Goal: Information Seeking & Learning: Find specific fact

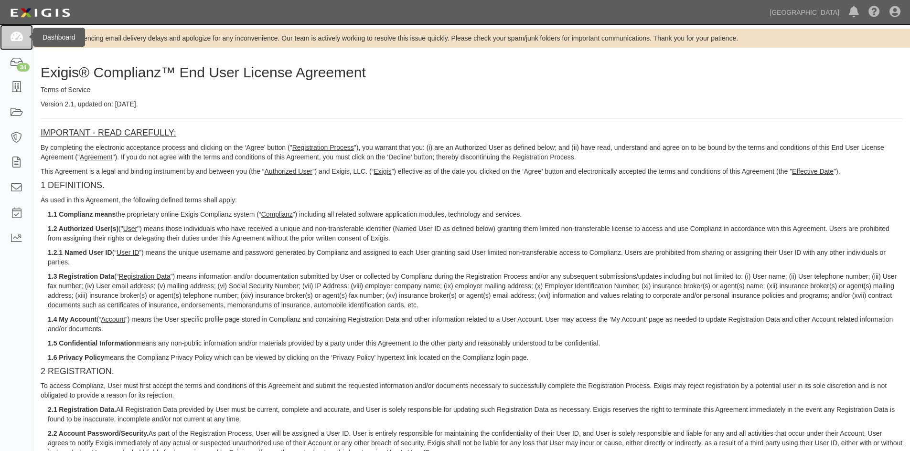
click at [11, 43] on link at bounding box center [16, 37] width 33 height 25
click at [20, 99] on link at bounding box center [16, 87] width 33 height 25
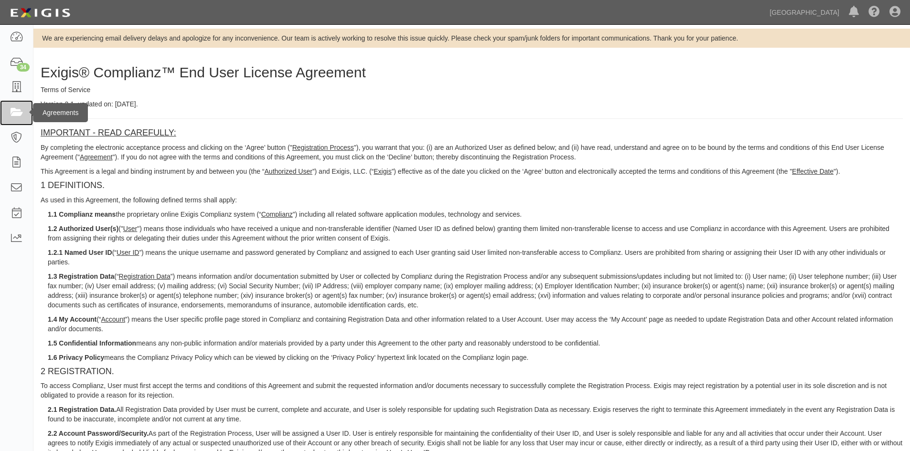
click at [20, 107] on icon at bounding box center [16, 112] width 13 height 11
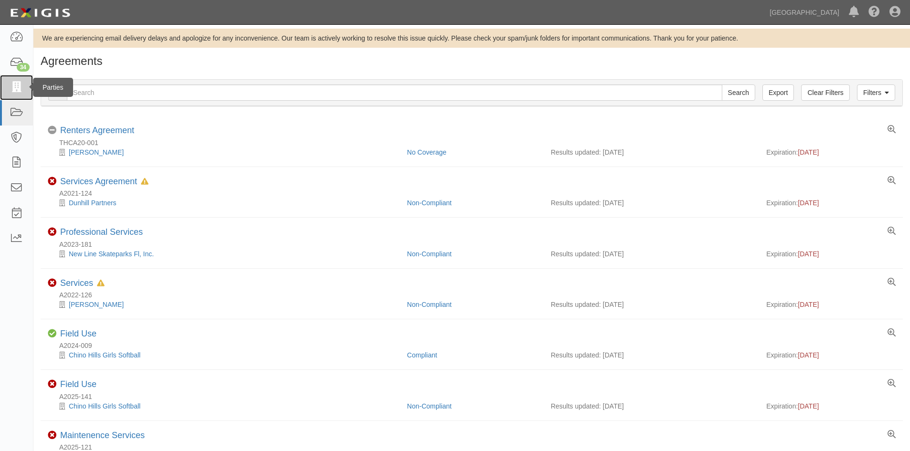
click at [14, 88] on icon at bounding box center [16, 87] width 13 height 11
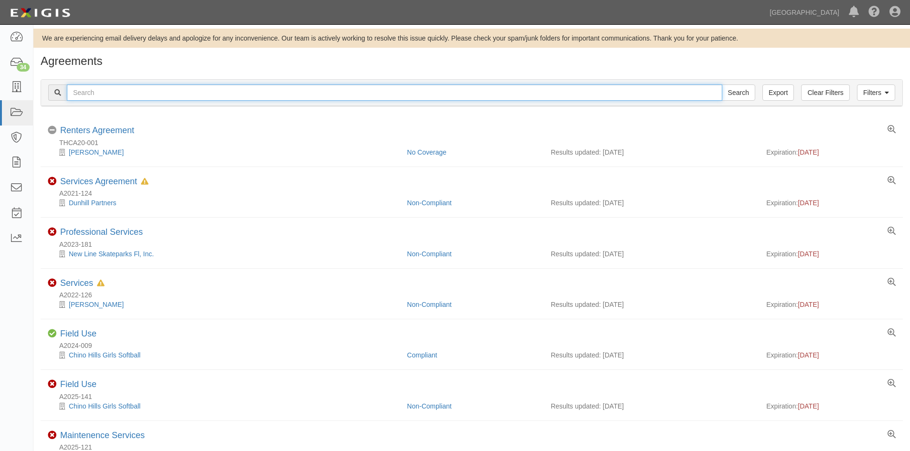
click at [102, 99] on input "text" at bounding box center [394, 93] width 655 height 16
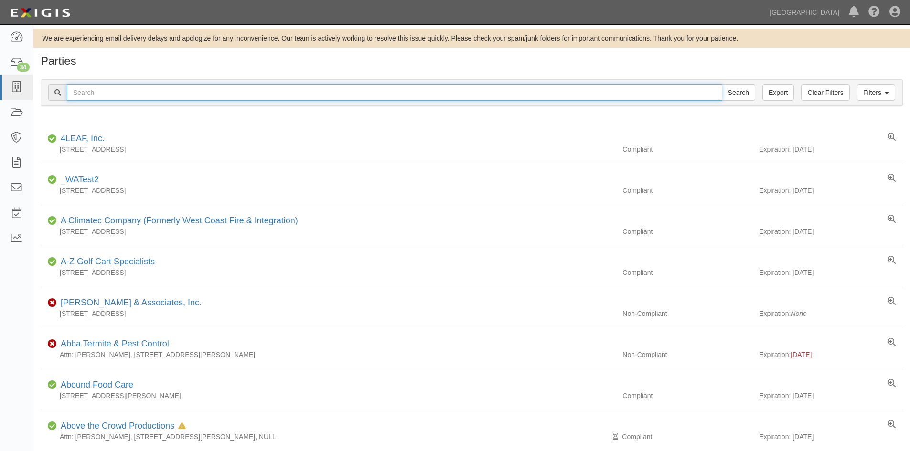
click at [107, 99] on input "text" at bounding box center [394, 93] width 655 height 16
type input "ddl"
click at [722, 85] on input "Search" at bounding box center [738, 93] width 33 height 16
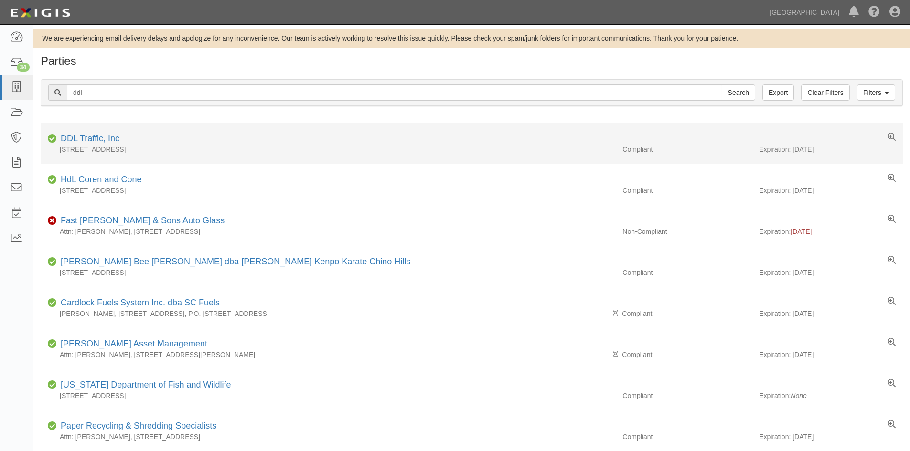
click at [117, 149] on div "4195 Chino Hills Parkway #337, Chino Hills, CA 91709, United States" at bounding box center [328, 150] width 574 height 10
click at [117, 143] on div "DDL Traffic, Inc" at bounding box center [88, 139] width 63 height 12
click at [115, 141] on link "DDL Traffic, Inc" at bounding box center [90, 139] width 59 height 10
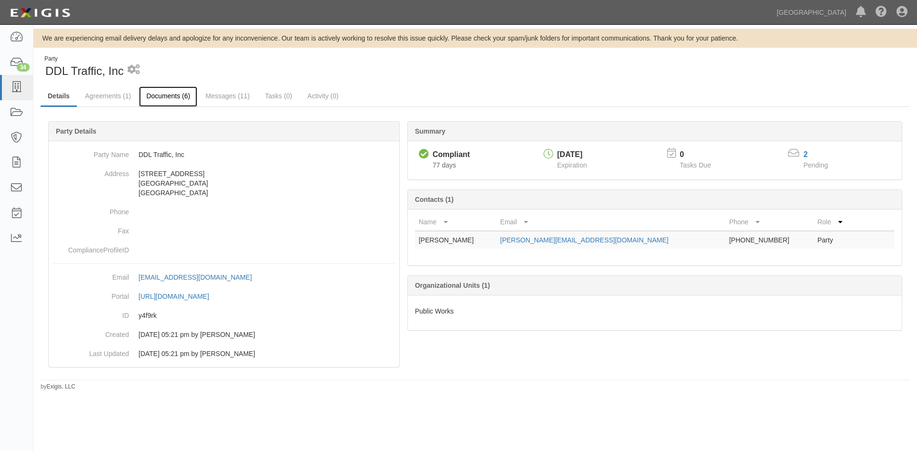
click at [144, 101] on link "Documents (6)" at bounding box center [168, 96] width 58 height 21
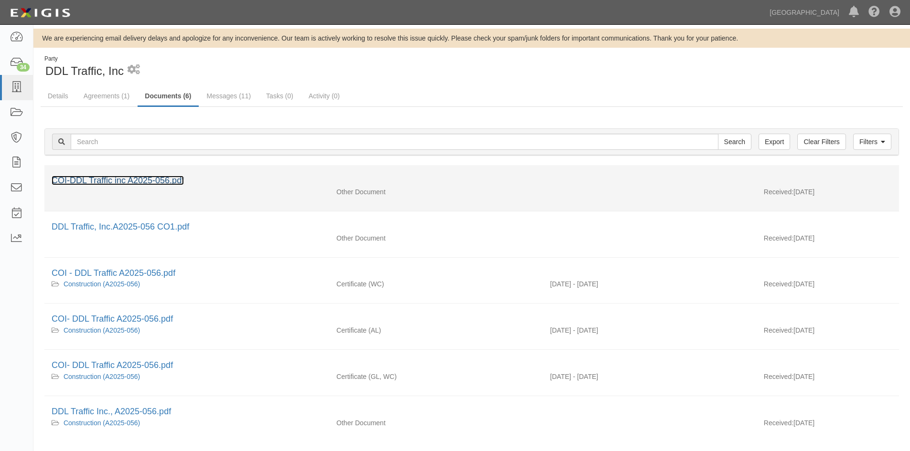
click at [154, 184] on link "COI-DDL Traffic inc A2025-056.pdf" at bounding box center [118, 181] width 132 height 10
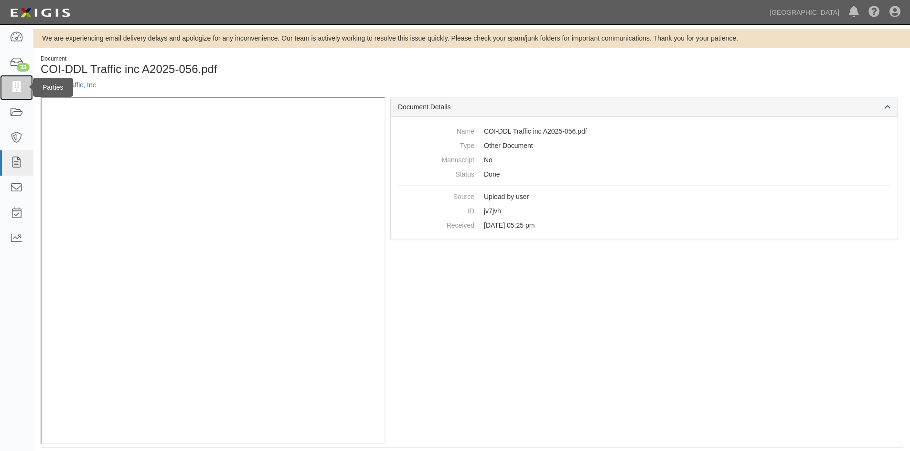
click at [16, 80] on link at bounding box center [16, 87] width 33 height 25
click at [18, 95] on link at bounding box center [16, 87] width 33 height 25
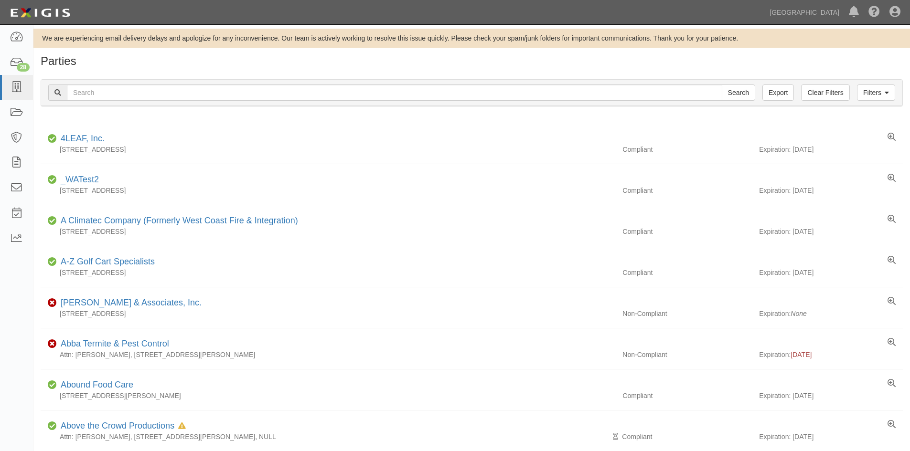
click at [197, 96] on input "text" at bounding box center [394, 93] width 655 height 16
type input "P"
type input "[US_STATE] Conservation"
click at [722, 85] on input "Search" at bounding box center [738, 93] width 33 height 16
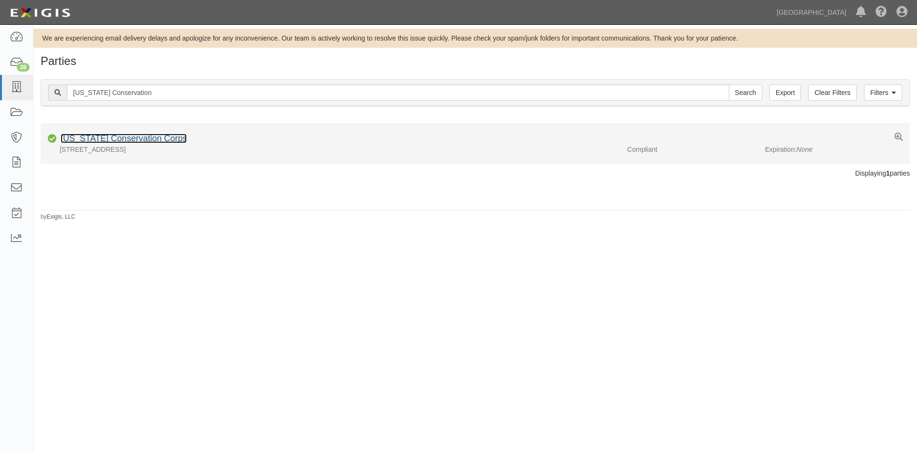
click at [159, 140] on link "[US_STATE] Conservation Corps" at bounding box center [124, 139] width 126 height 10
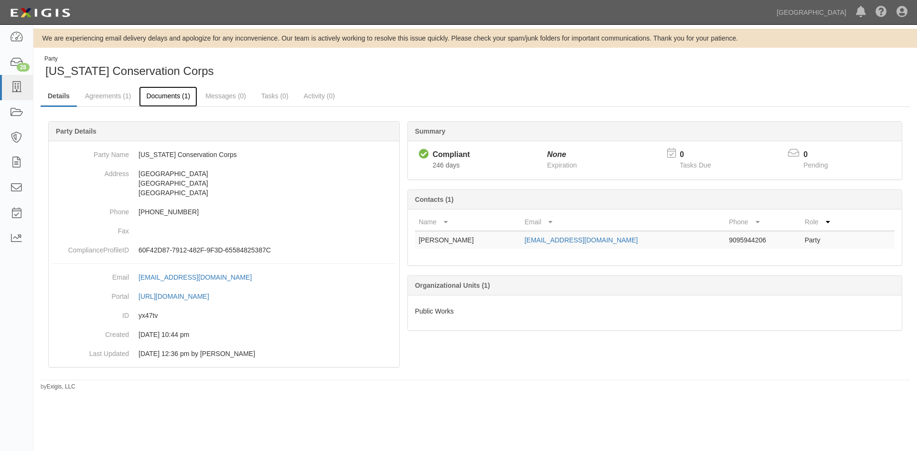
click at [173, 97] on link "Documents (1)" at bounding box center [168, 96] width 58 height 21
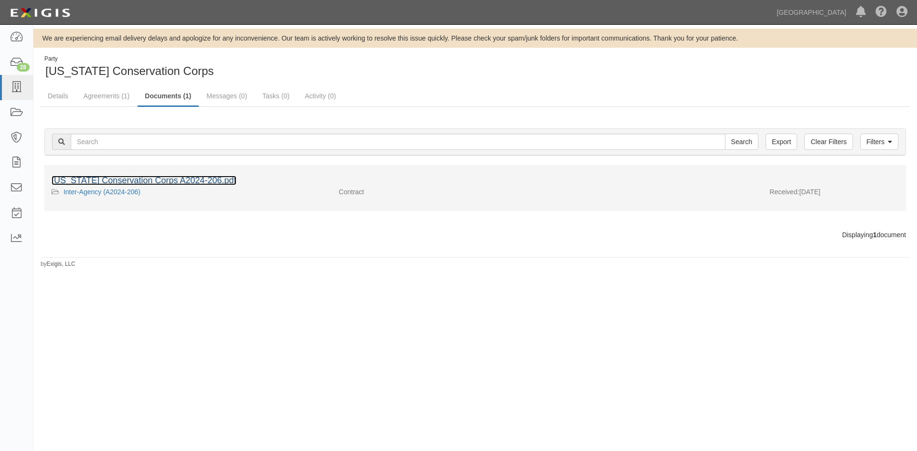
click at [172, 185] on link "[US_STATE] Conservation Corps A2024-206.pdf" at bounding box center [144, 181] width 185 height 10
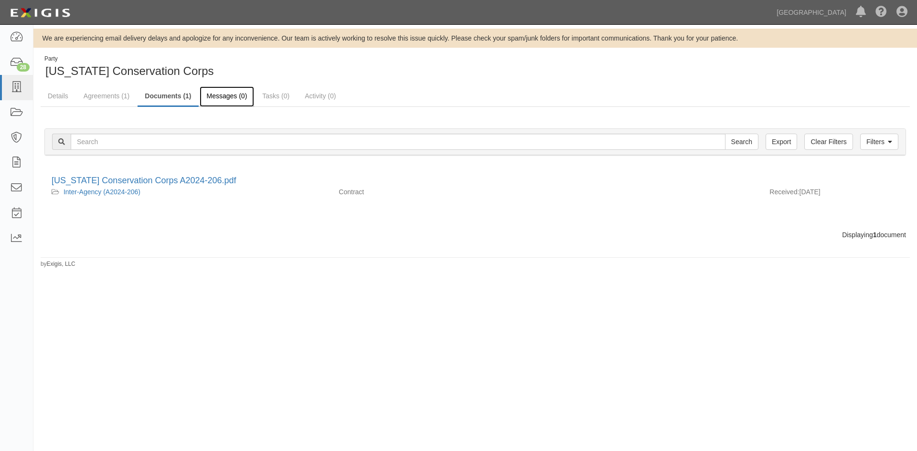
click at [245, 98] on link "Messages (0)" at bounding box center [227, 96] width 55 height 21
click at [275, 101] on link "Tasks (0)" at bounding box center [276, 96] width 42 height 21
click at [304, 96] on link "Activity (0)" at bounding box center [320, 96] width 45 height 21
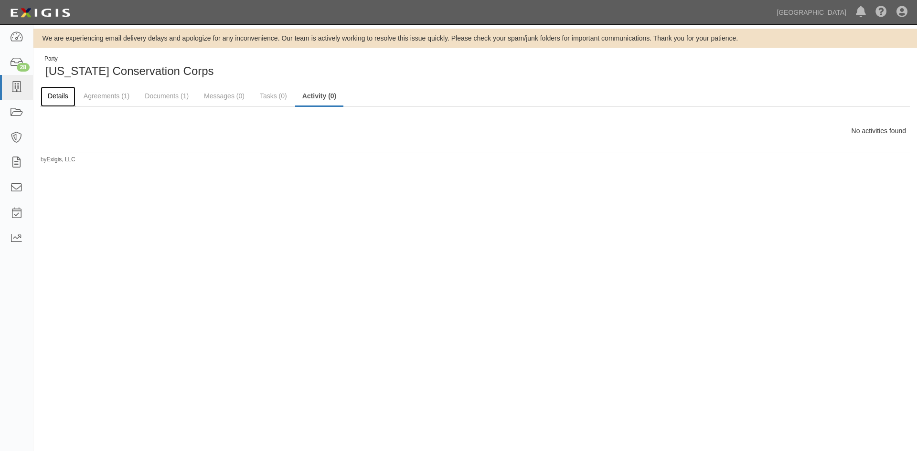
click at [62, 97] on link "Details" at bounding box center [58, 96] width 35 height 21
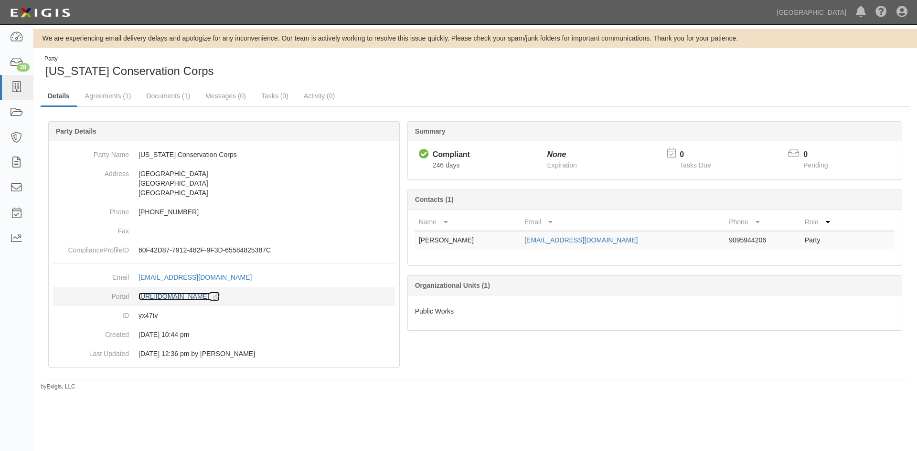
click at [220, 295] on link "https://complianz.com/parties/yx47tv/portal/new copy to clipboard" at bounding box center [178, 297] width 81 height 8
